Goal: Transaction & Acquisition: Purchase product/service

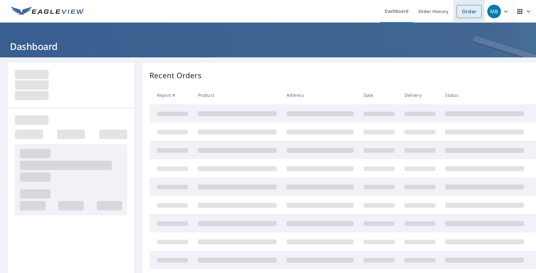
click at [474, 16] on link "Order" at bounding box center [468, 11] width 25 height 13
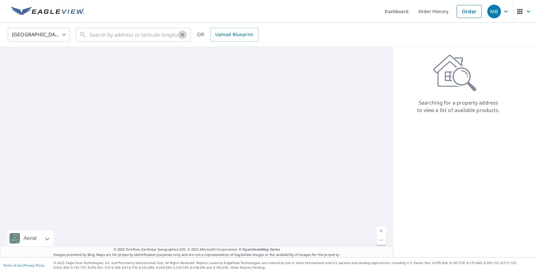
click at [182, 35] on icon "Clear" at bounding box center [182, 35] width 6 height 6
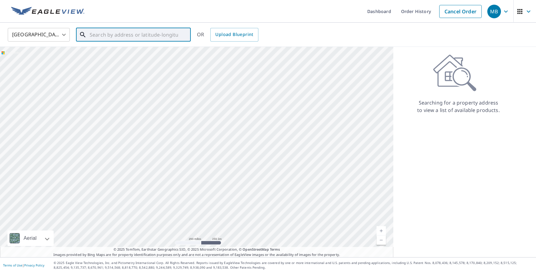
click at [161, 35] on input "text" at bounding box center [134, 34] width 88 height 17
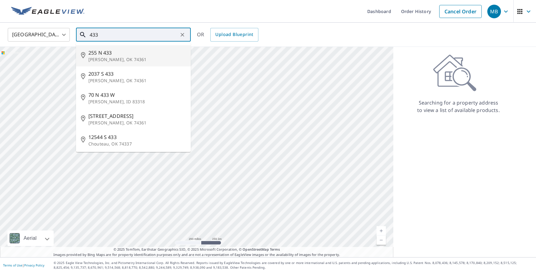
click at [129, 54] on span "255 N 433" at bounding box center [136, 52] width 97 height 7
type input "255 N 433 Pryor, OK 74361"
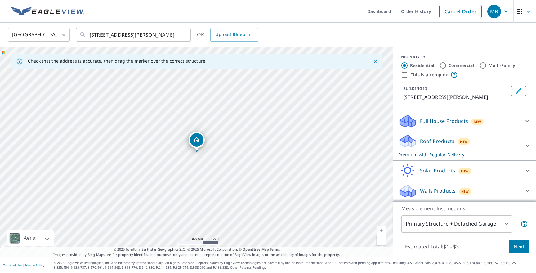
click at [482, 118] on div "New" at bounding box center [477, 120] width 13 height 7
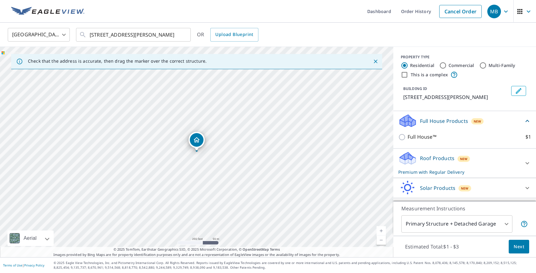
click at [525, 163] on icon at bounding box center [526, 162] width 7 height 7
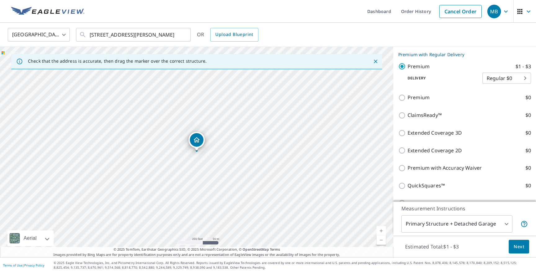
scroll to position [112, 0]
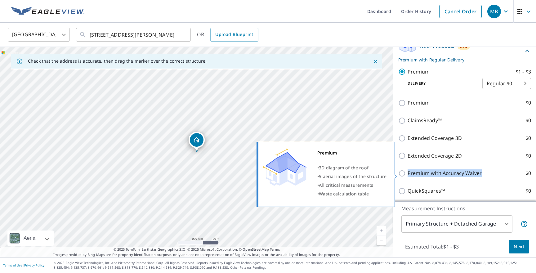
drag, startPoint x: 407, startPoint y: 173, endPoint x: 483, endPoint y: 174, distance: 76.0
click at [483, 174] on label "Premium with Accuracy Waiver $0" at bounding box center [468, 173] width 123 height 8
copy p "Premium with Accuracy Waiver"
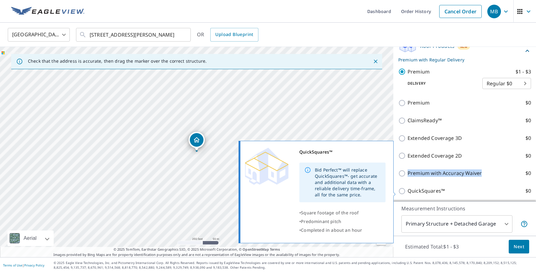
drag, startPoint x: 406, startPoint y: 191, endPoint x: 430, endPoint y: 193, distance: 23.9
click at [430, 193] on div "QuickSquares™ $0" at bounding box center [464, 191] width 133 height 8
drag, startPoint x: 450, startPoint y: 191, endPoint x: 409, endPoint y: 193, distance: 41.6
click at [409, 193] on label "QuickSquares™ $0" at bounding box center [468, 191] width 123 height 8
copy p "QuickSquares™"
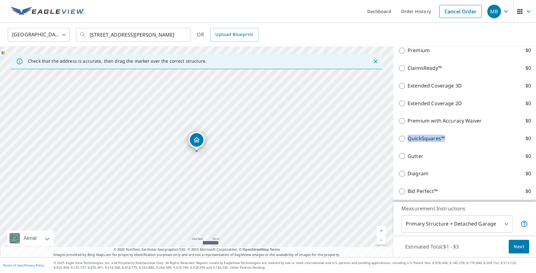
scroll to position [173, 0]
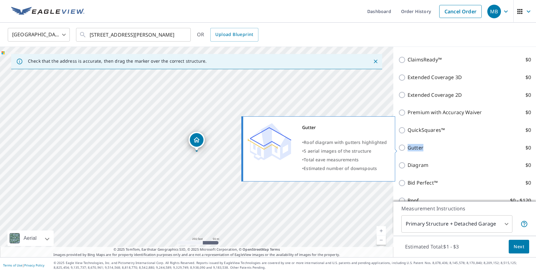
drag, startPoint x: 428, startPoint y: 147, endPoint x: 407, endPoint y: 149, distance: 20.9
click at [407, 149] on div "Gutter $0" at bounding box center [464, 148] width 133 height 8
copy p "Gutter"
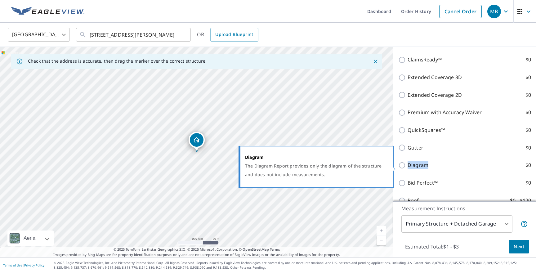
drag, startPoint x: 433, startPoint y: 168, endPoint x: 408, endPoint y: 168, distance: 25.1
click at [408, 168] on label "Diagram $0" at bounding box center [468, 165] width 123 height 8
copy p "Diagram"
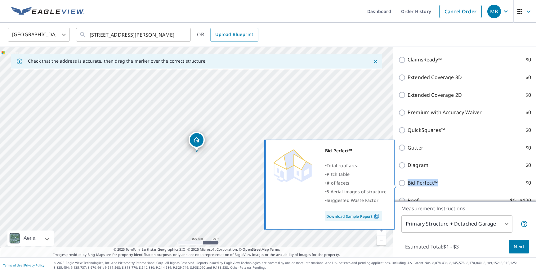
drag, startPoint x: 447, startPoint y: 183, endPoint x: 407, endPoint y: 185, distance: 40.4
click at [407, 185] on div "Bid Perfect™ $0" at bounding box center [464, 183] width 133 height 8
copy p "Bid Perfect™"
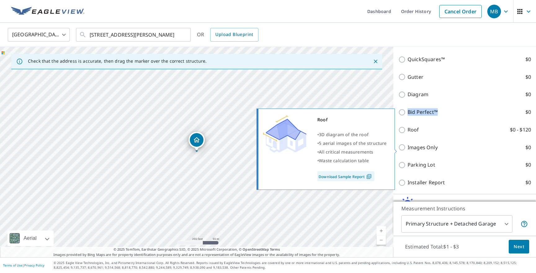
scroll to position [246, 0]
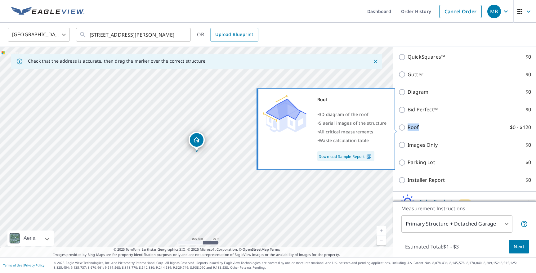
drag, startPoint x: 428, startPoint y: 127, endPoint x: 408, endPoint y: 127, distance: 19.2
click at [408, 127] on label "Roof $0 - $120" at bounding box center [468, 127] width 123 height 8
copy p "Roof"
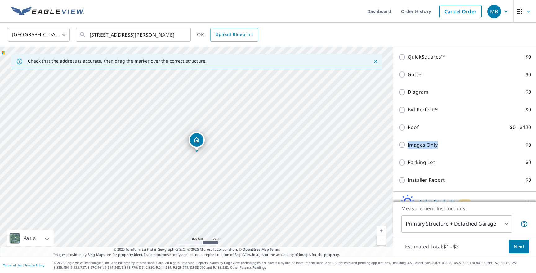
drag, startPoint x: 440, startPoint y: 146, endPoint x: 408, endPoint y: 146, distance: 31.9
click at [408, 146] on label "Images Only $0" at bounding box center [468, 145] width 123 height 8
copy p "Images Only"
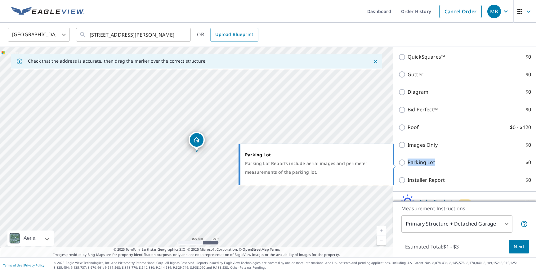
drag, startPoint x: 436, startPoint y: 163, endPoint x: 407, endPoint y: 166, distance: 29.9
click at [407, 166] on div "Parking Lot $0" at bounding box center [464, 162] width 133 height 8
copy p "Parking Lot"
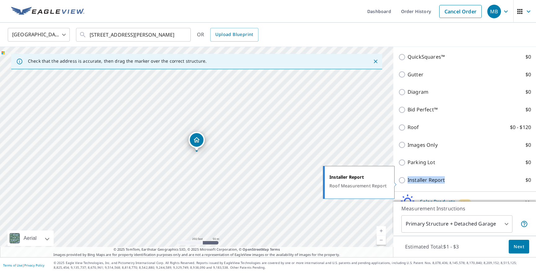
drag, startPoint x: 448, startPoint y: 181, endPoint x: 408, endPoint y: 185, distance: 40.2
click at [408, 184] on label "Installer Report $0" at bounding box center [468, 180] width 123 height 8
copy p "Installer Report"
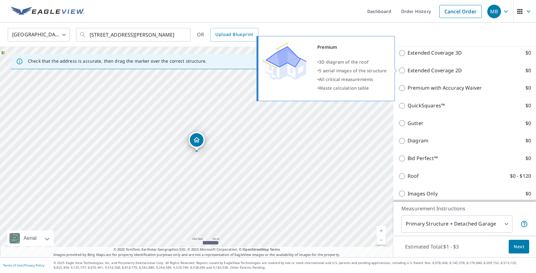
scroll to position [197, 0]
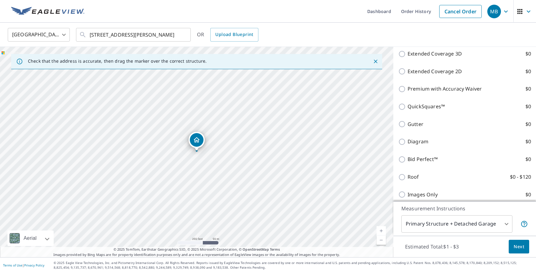
click at [421, 76] on div "Extended Coverage 2D $0" at bounding box center [464, 72] width 133 height 18
click at [425, 74] on p "Extended Coverage 2D" at bounding box center [434, 72] width 54 height 8
click at [407, 74] on input "Extended Coverage 2D $0" at bounding box center [402, 71] width 9 height 7
checkbox input "true"
checkbox input "false"
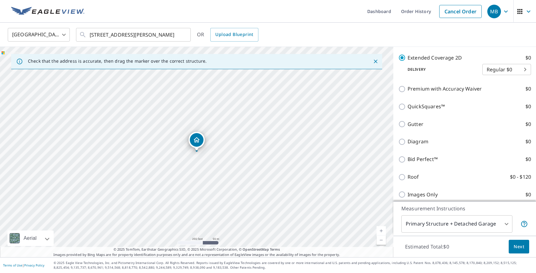
scroll to position [183, 0]
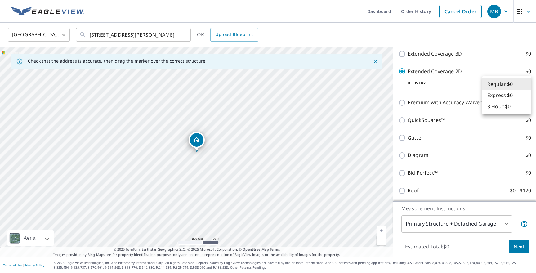
click at [494, 86] on body "MB MB Dashboard Order History Cancel Order MB United States US ​ 255 N 433 Pryo…" at bounding box center [268, 136] width 536 height 273
click at [437, 87] on div at bounding box center [268, 136] width 536 height 273
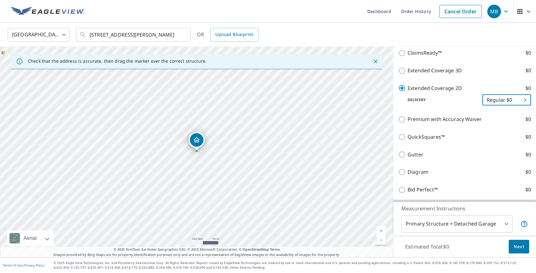
scroll to position [166, 0]
click at [432, 35] on div "United States US ​ 255 N 433 Pryor, OK 74361 ​ OR Upload Blueprint" at bounding box center [265, 34] width 525 height 15
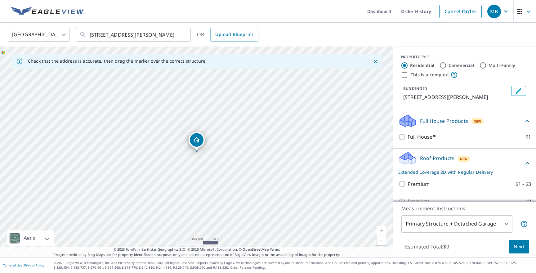
click at [525, 118] on icon at bounding box center [526, 120] width 7 height 7
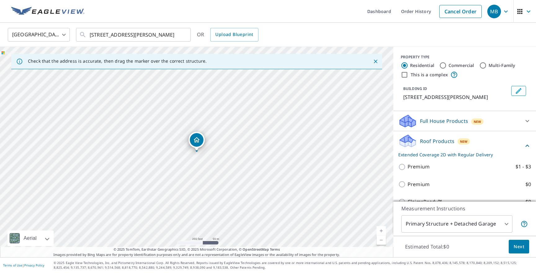
click at [527, 149] on icon at bounding box center [526, 145] width 7 height 7
click at [389, 34] on div "United States US ​ 255 N 433 Pryor, OK 74361 ​ OR Upload Blueprint" at bounding box center [265, 34] width 525 height 15
click at [378, 59] on icon "Close" at bounding box center [375, 61] width 6 height 6
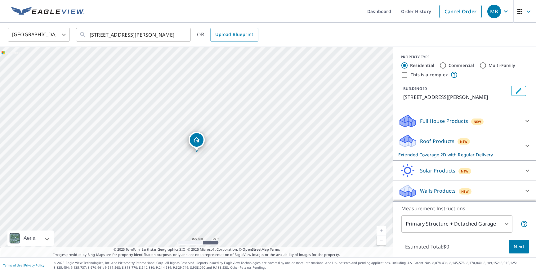
click at [390, 38] on div "United States US ​ 255 N 433 Pryor, OK 74361 ​ OR Upload Blueprint" at bounding box center [265, 34] width 525 height 15
